Goal: Transaction & Acquisition: Purchase product/service

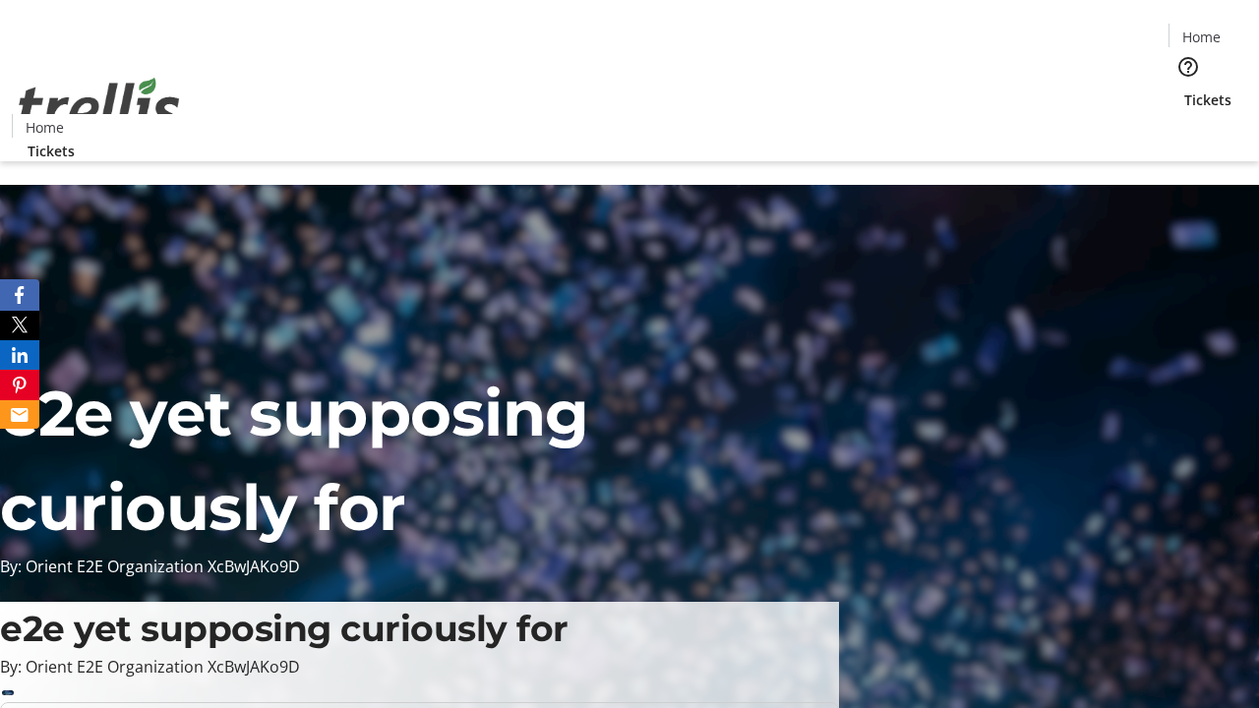
click at [1184, 89] on span "Tickets" at bounding box center [1207, 99] width 47 height 21
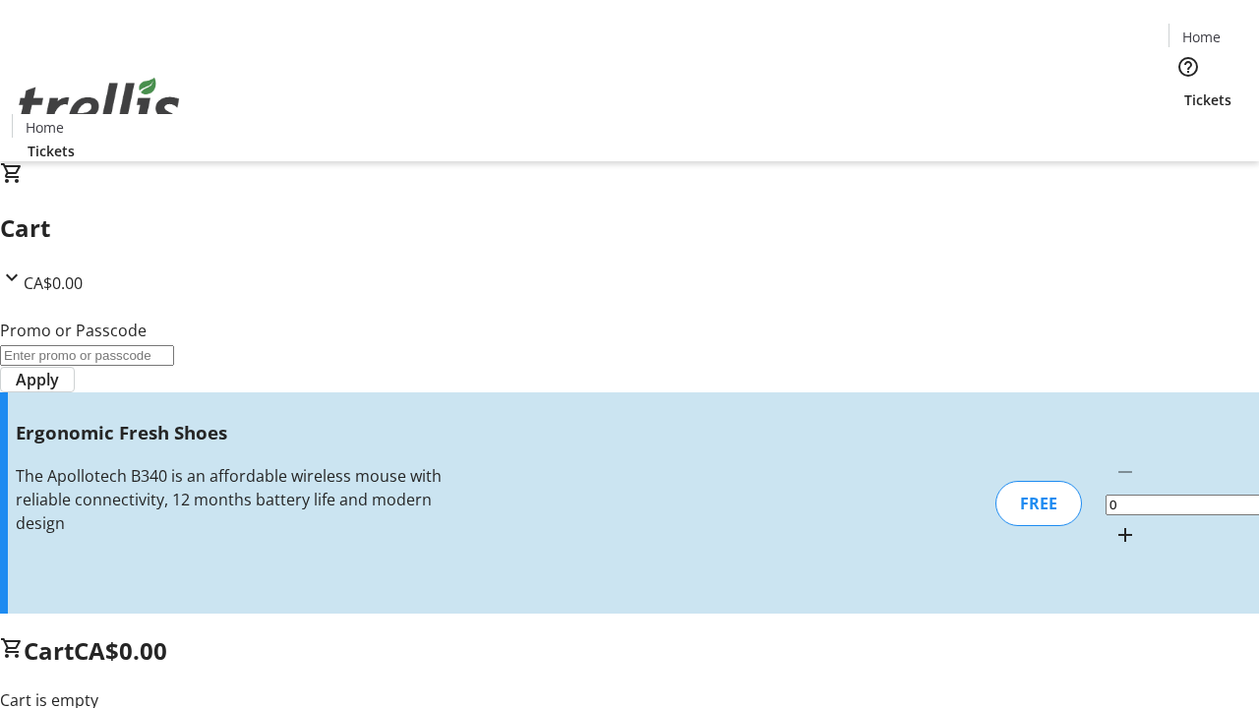
click at [1113, 523] on mat-icon "Increment by one" at bounding box center [1125, 535] width 24 height 24
type input "1"
